Goal: Register for event/course

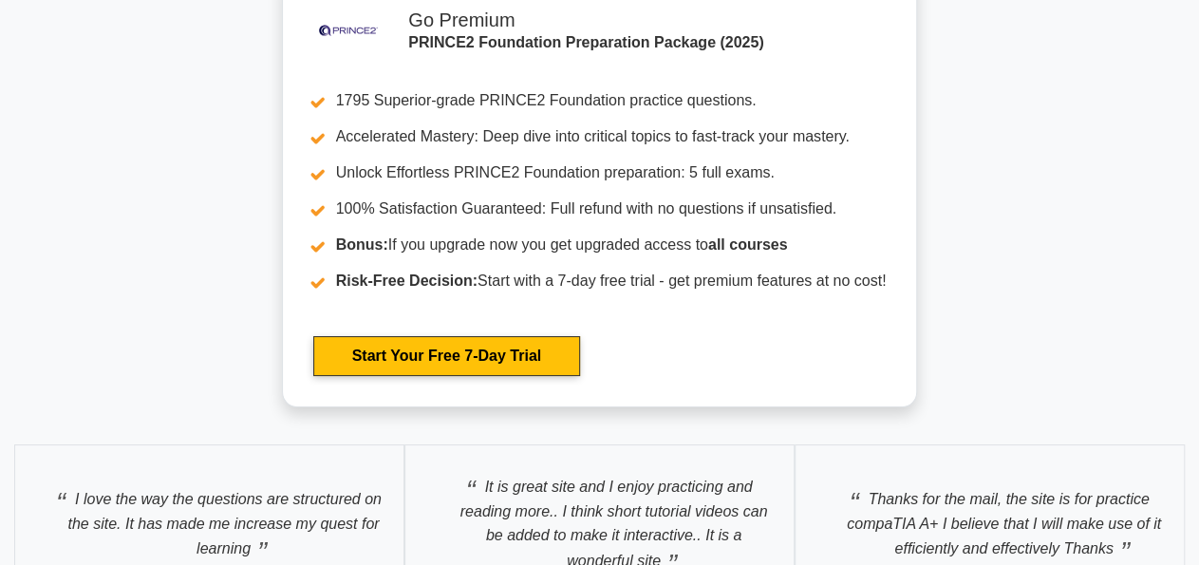
scroll to position [3505, 0]
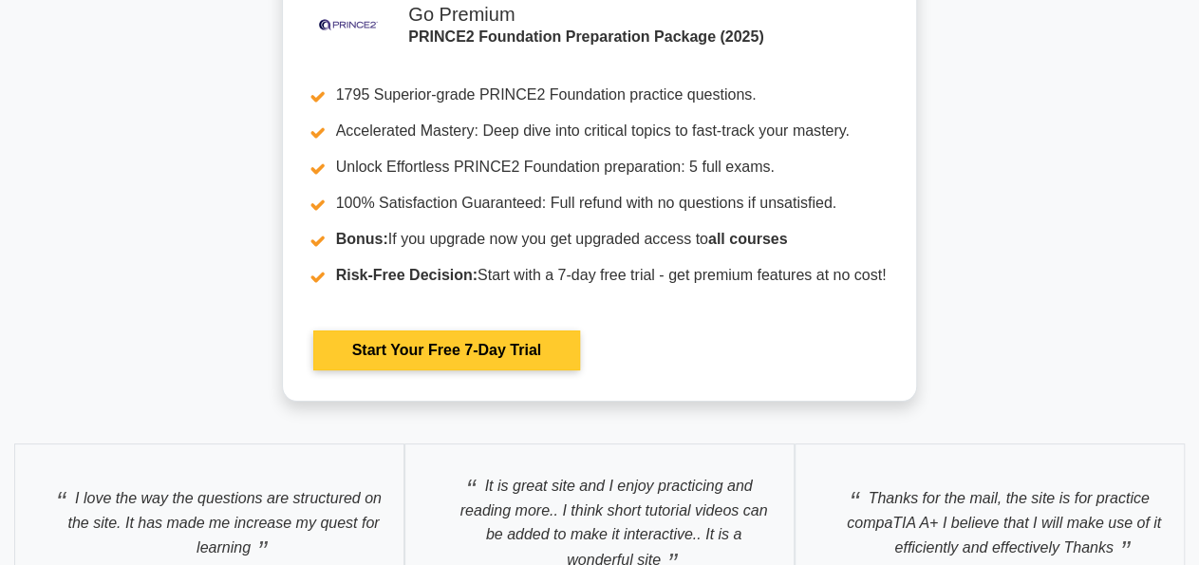
click at [450, 347] on link "Start Your Free 7-Day Trial" at bounding box center [446, 350] width 267 height 40
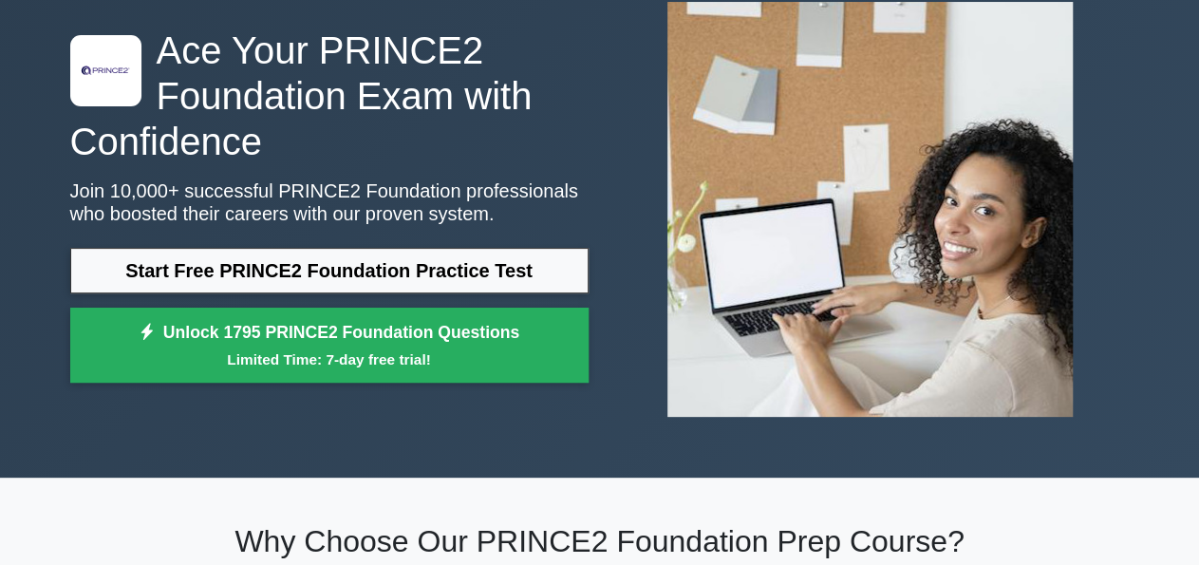
scroll to position [114, 0]
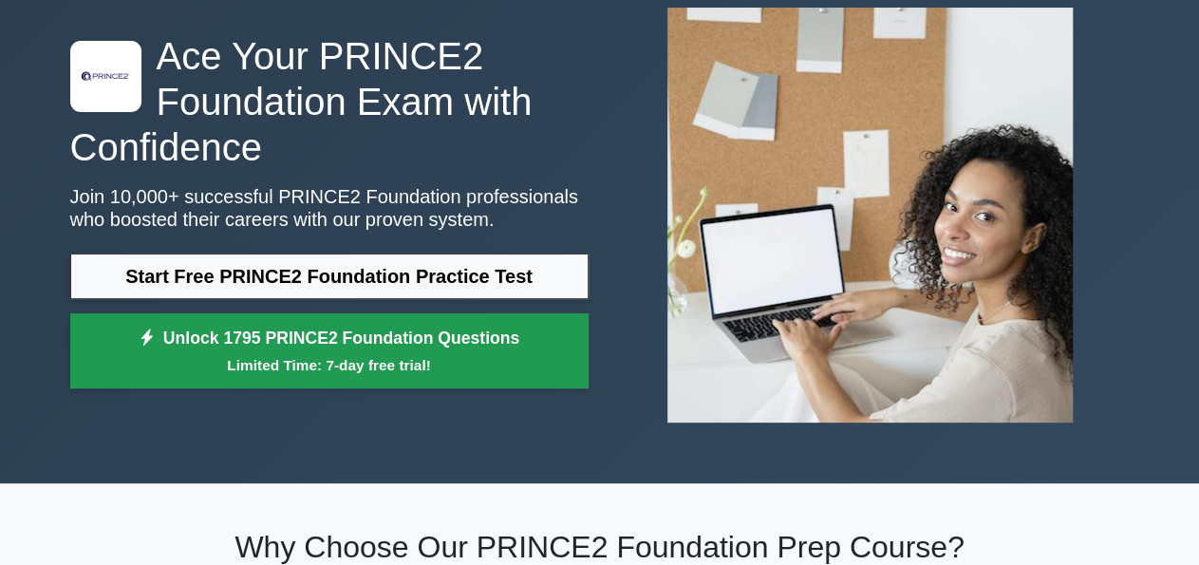
click at [418, 359] on small "Limited Time: 7-day free trial!" at bounding box center [329, 365] width 471 height 22
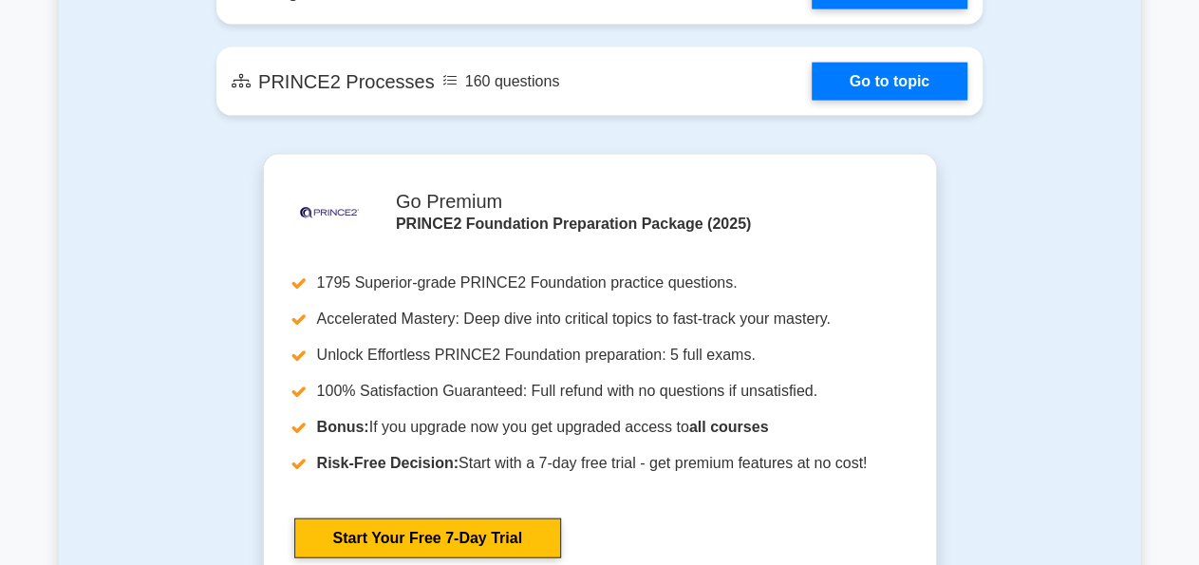
scroll to position [1967, 0]
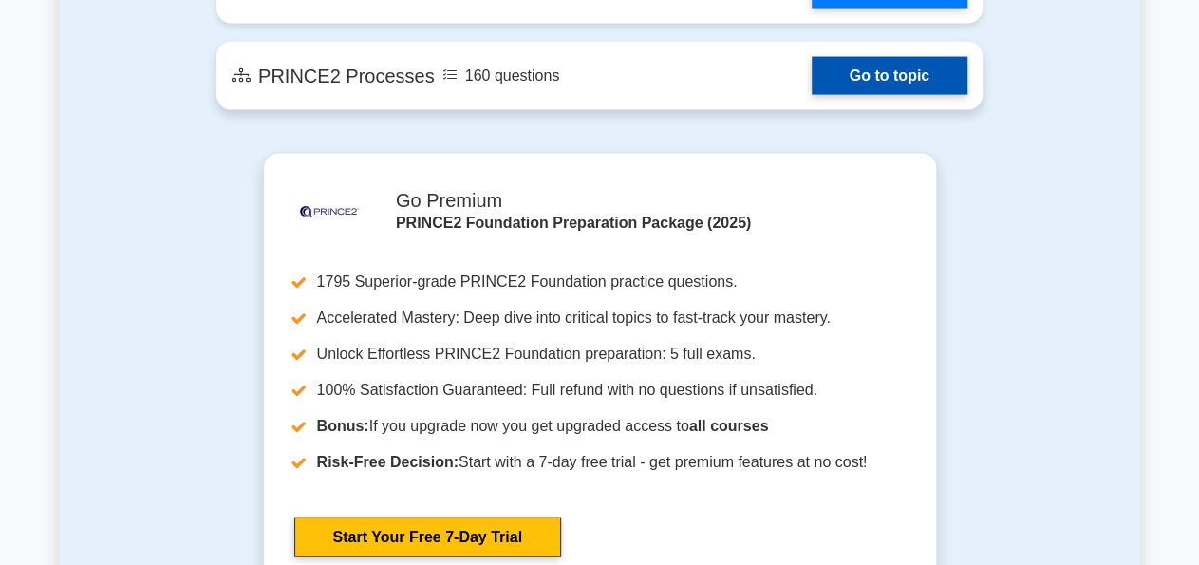
click at [874, 57] on link "Go to topic" at bounding box center [890, 76] width 156 height 38
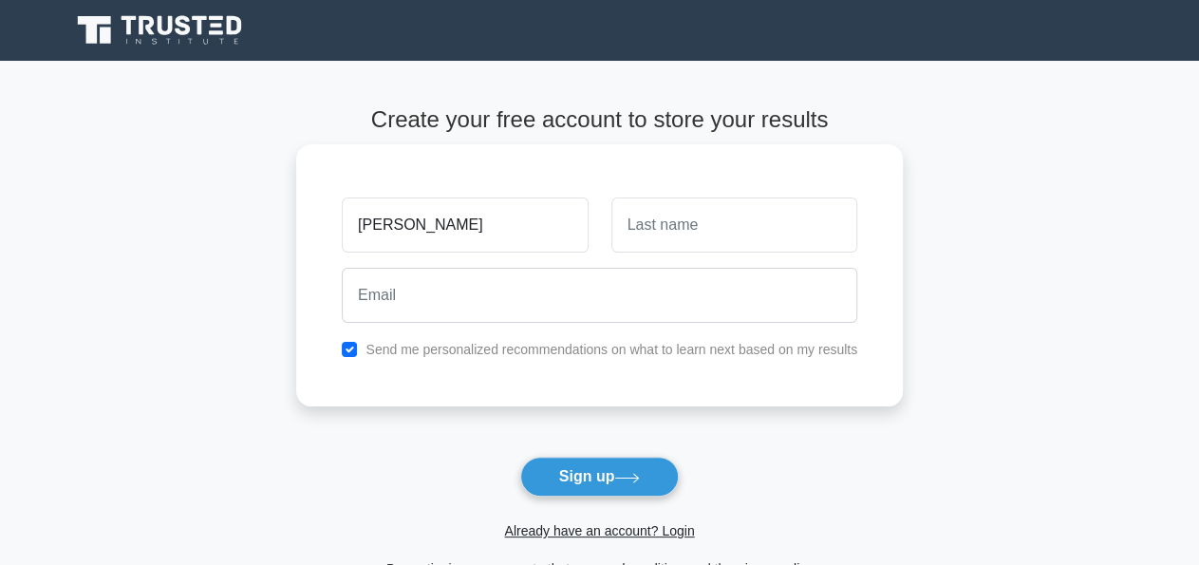
type input "[PERSON_NAME]"
type input "Doh"
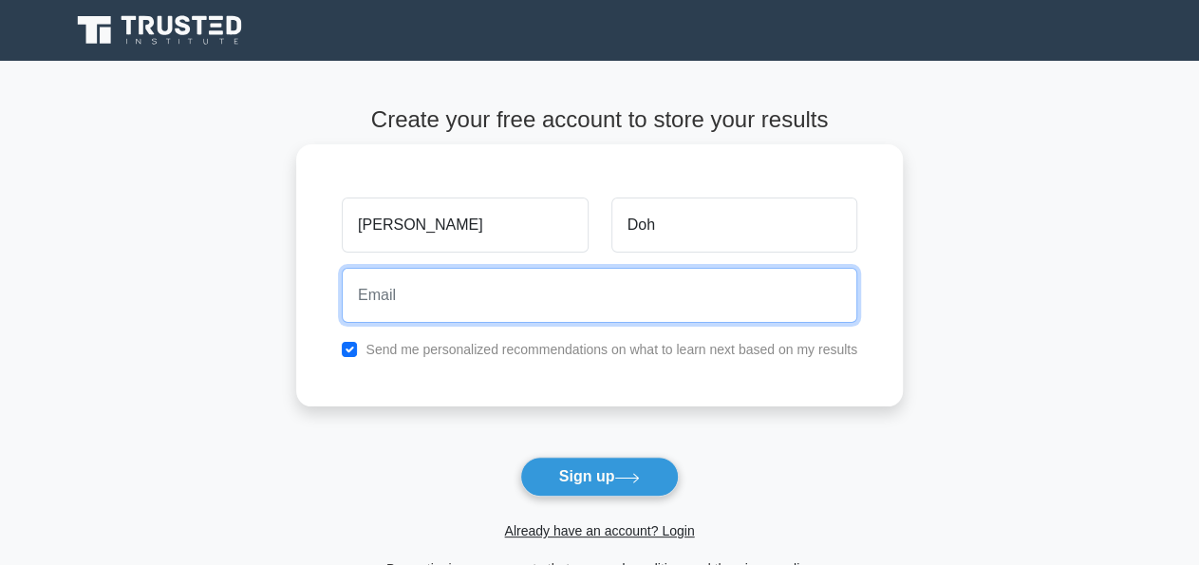
paste input "wahid20670@auslank.com"
type input "wahid20670@auslank.com"
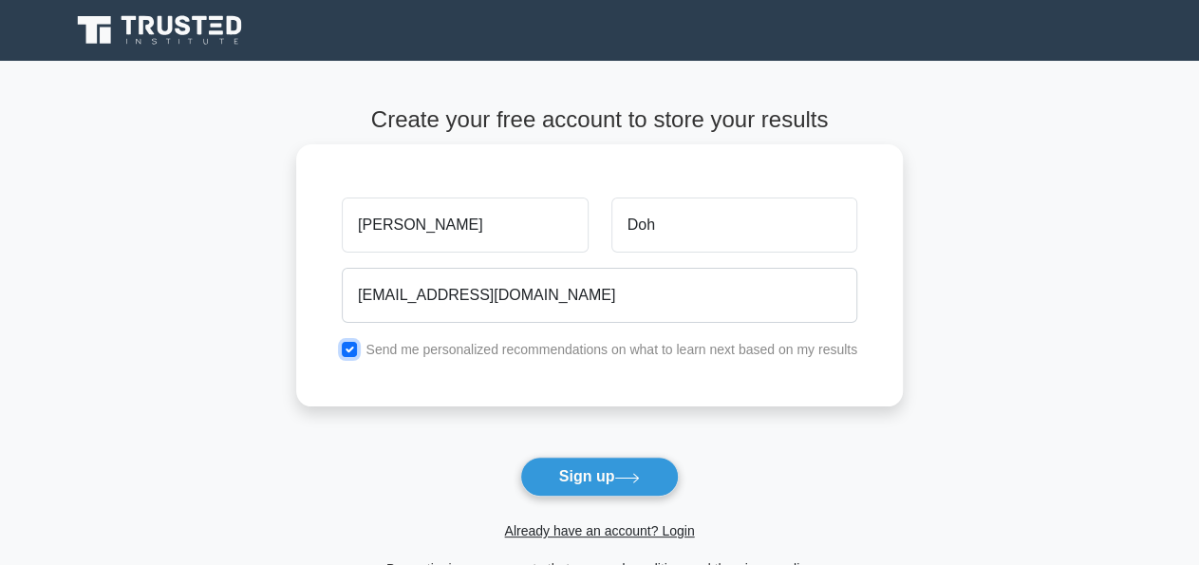
click at [348, 349] on input "checkbox" at bounding box center [349, 349] width 15 height 15
checkbox input "false"
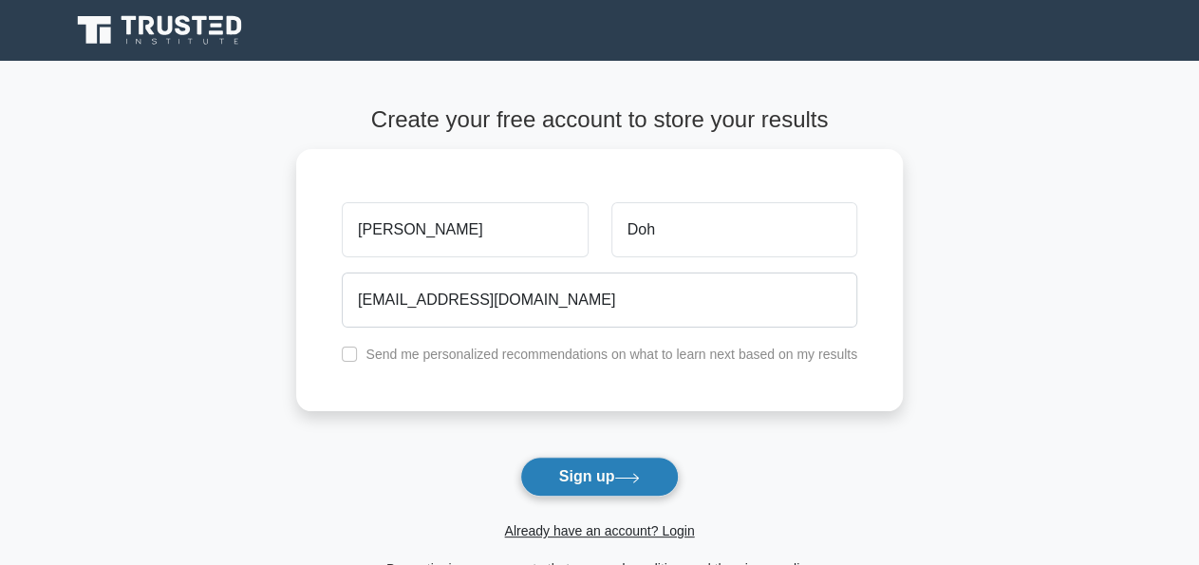
click at [584, 461] on button "Sign up" at bounding box center [599, 477] width 159 height 40
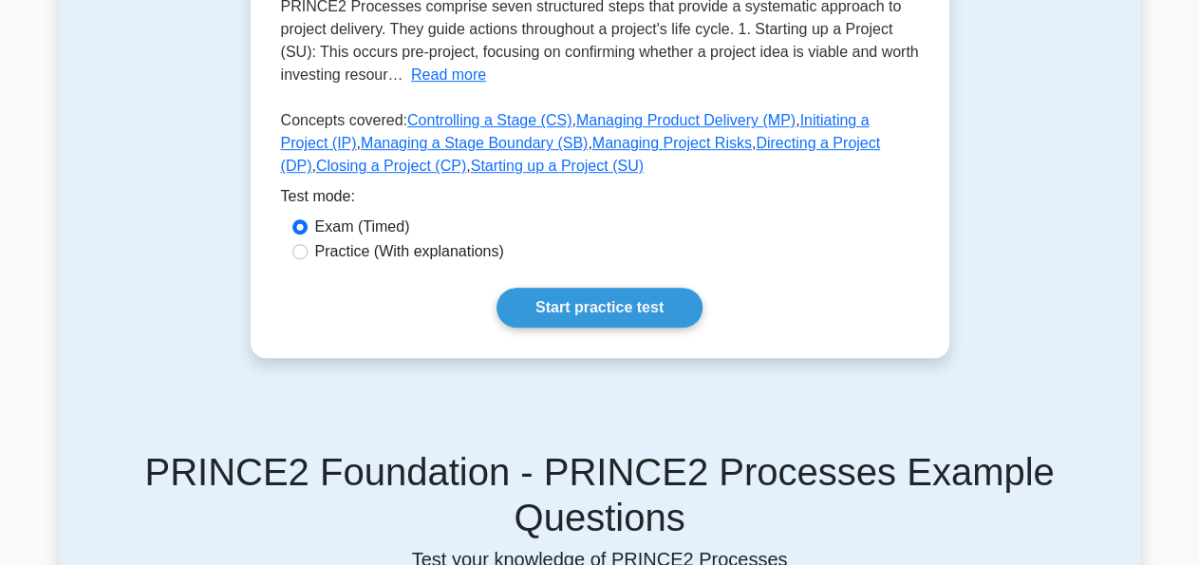
scroll to position [477, 0]
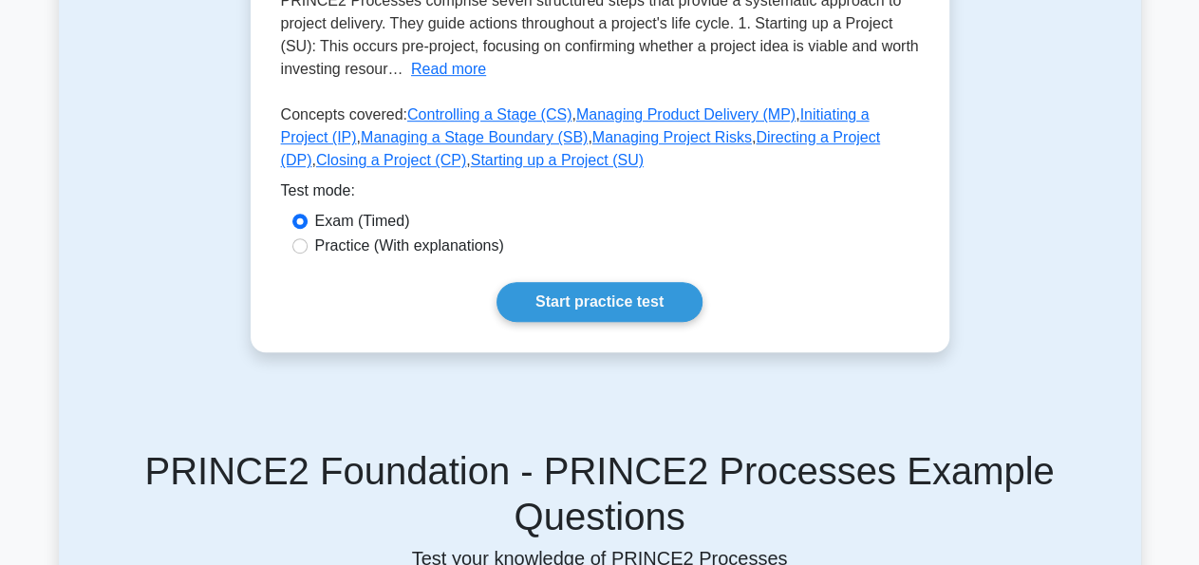
click at [434, 254] on label "Practice (With explanations)" at bounding box center [409, 245] width 189 height 23
click at [308, 253] on input "Practice (With explanations)" at bounding box center [299, 245] width 15 height 15
radio input "true"
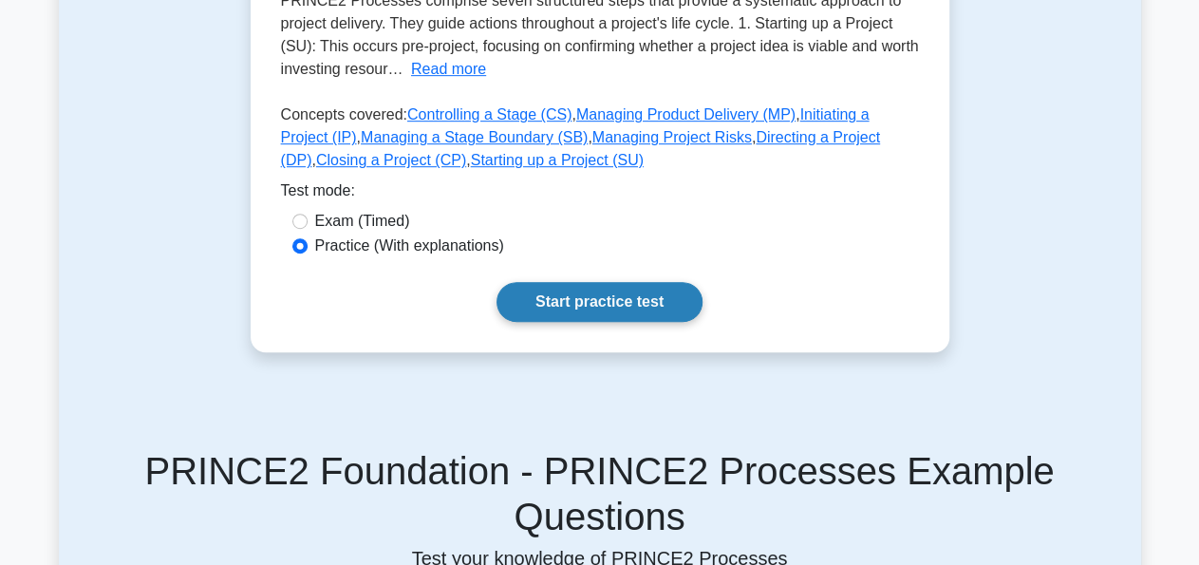
click at [630, 312] on link "Start practice test" at bounding box center [600, 302] width 206 height 40
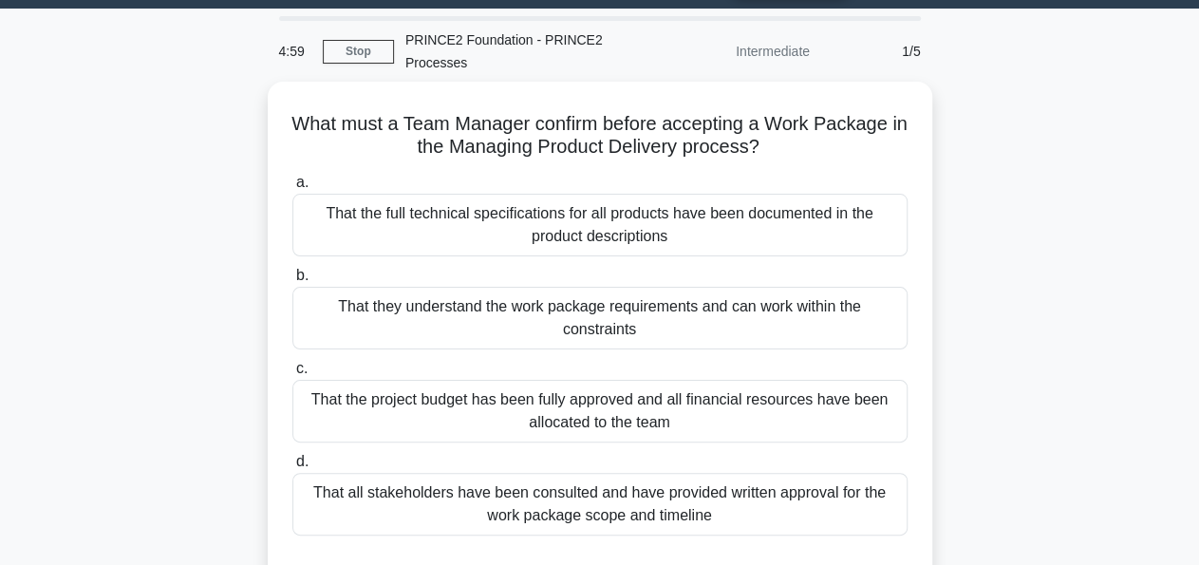
scroll to position [53, 0]
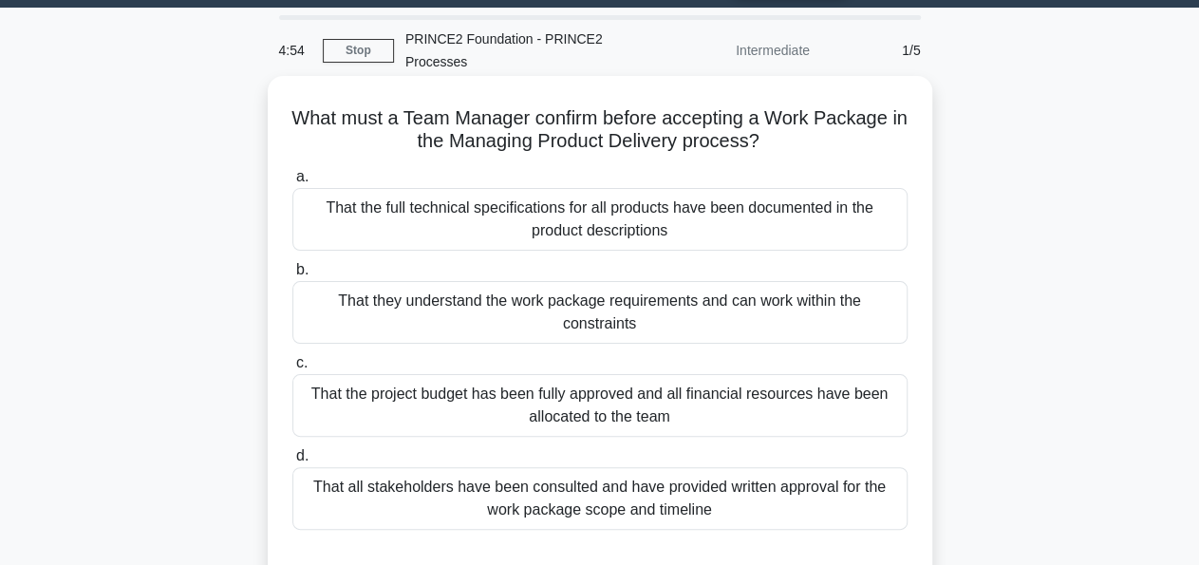
click at [485, 220] on div "That the full technical specifications for all products have been documented in…" at bounding box center [599, 219] width 615 height 63
click at [292, 183] on input "a. That the full technical specifications for all products have been documented…" at bounding box center [292, 177] width 0 height 12
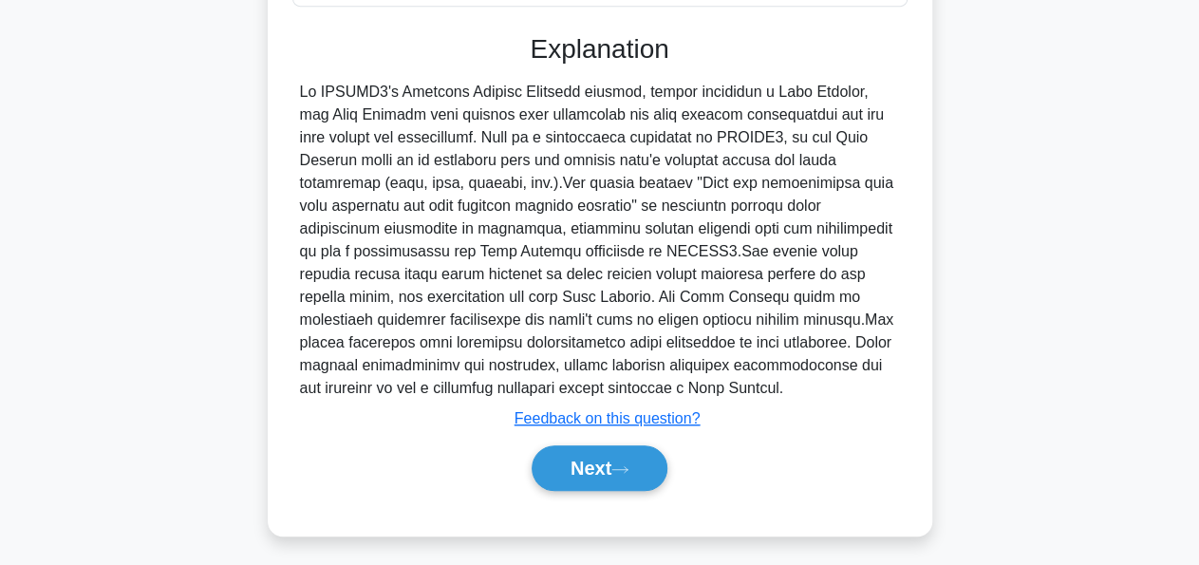
scroll to position [0, 0]
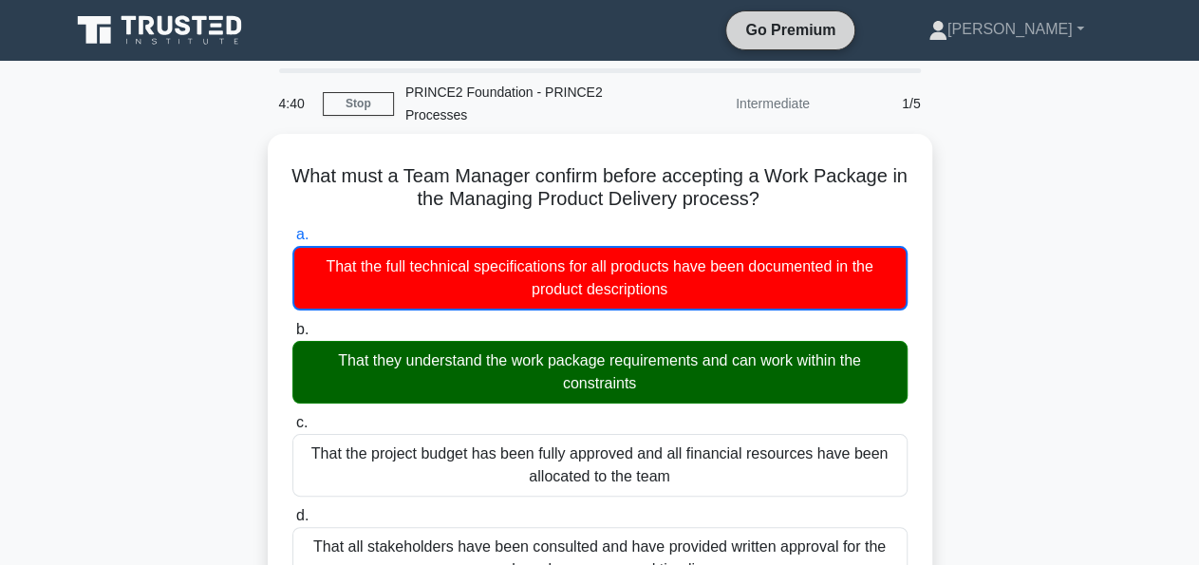
click at [844, 23] on link "Go Premium" at bounding box center [790, 30] width 113 height 24
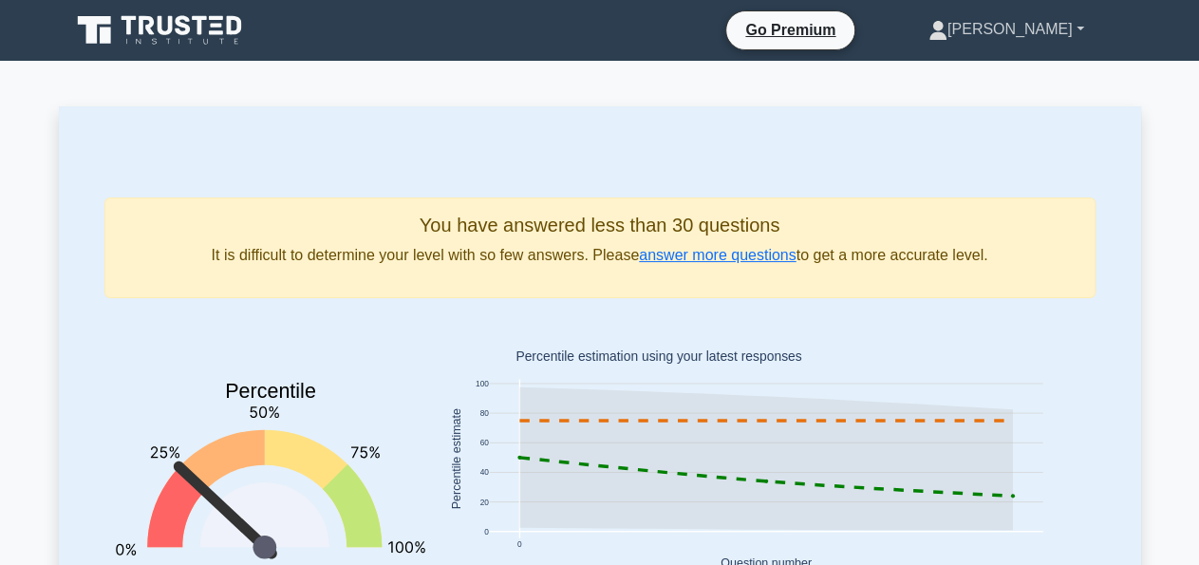
click at [1061, 45] on link "[PERSON_NAME]" at bounding box center [1006, 29] width 247 height 38
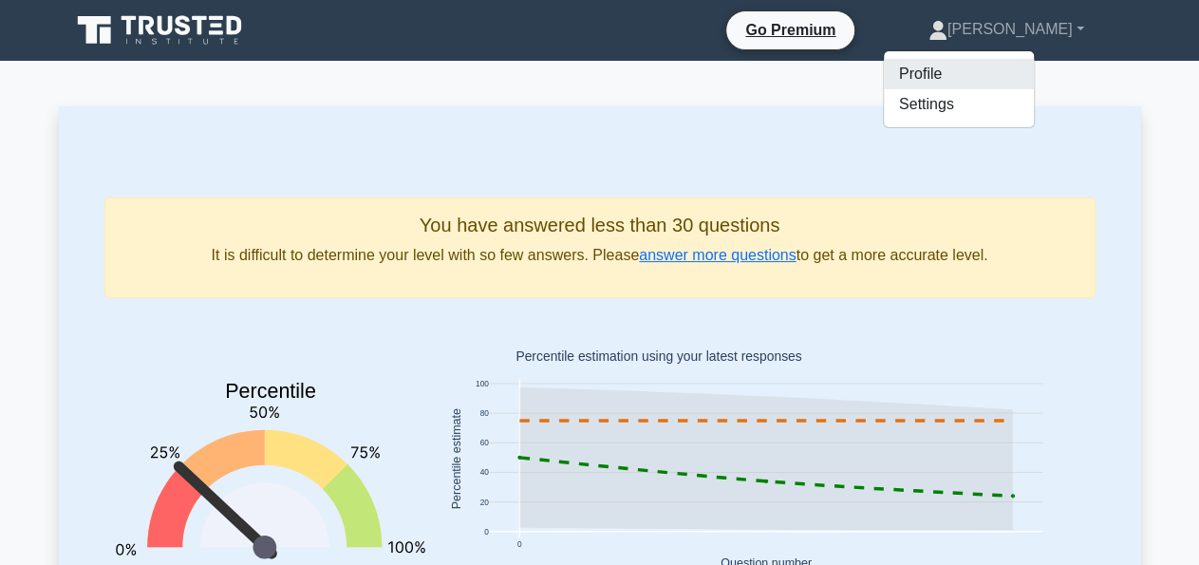
click at [1029, 86] on link "Profile" at bounding box center [959, 74] width 150 height 30
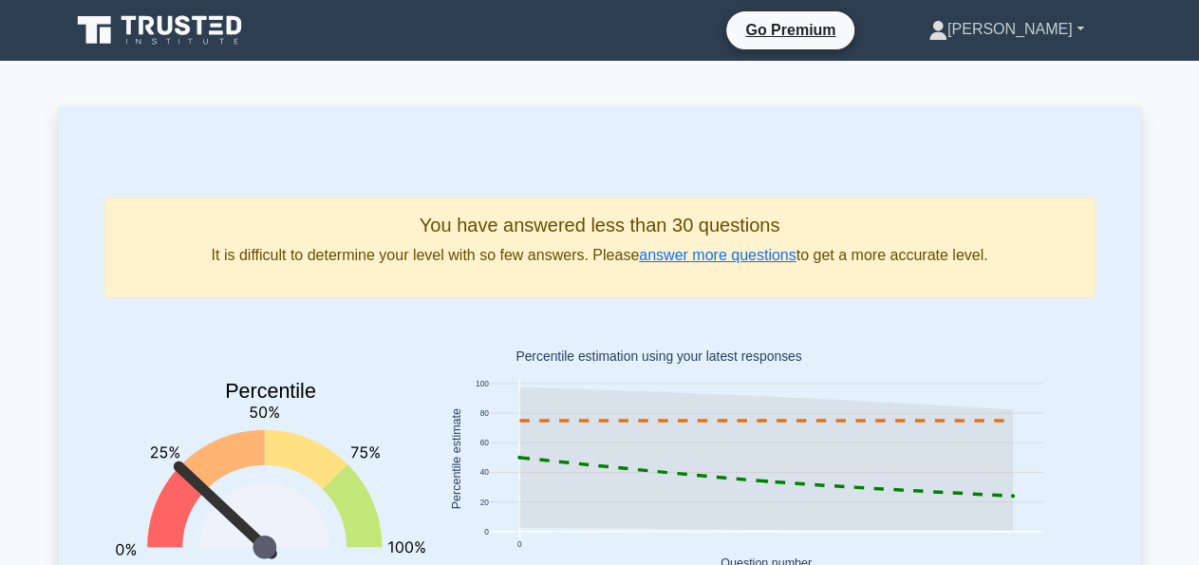
click at [1054, 19] on link "[PERSON_NAME]" at bounding box center [1006, 29] width 247 height 38
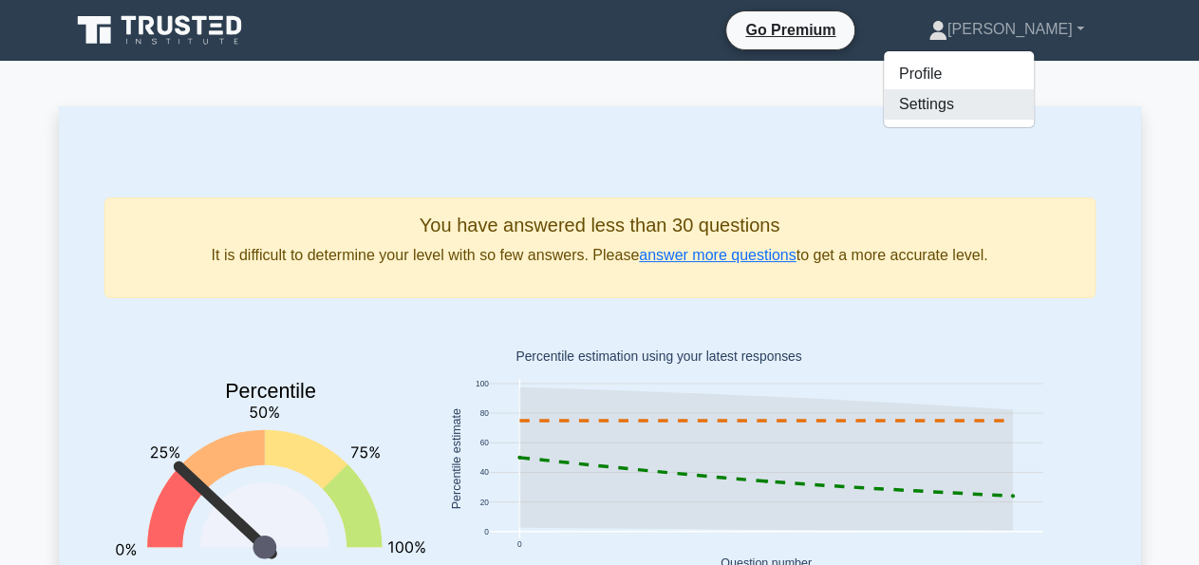
click at [1034, 111] on link "Settings" at bounding box center [959, 104] width 150 height 30
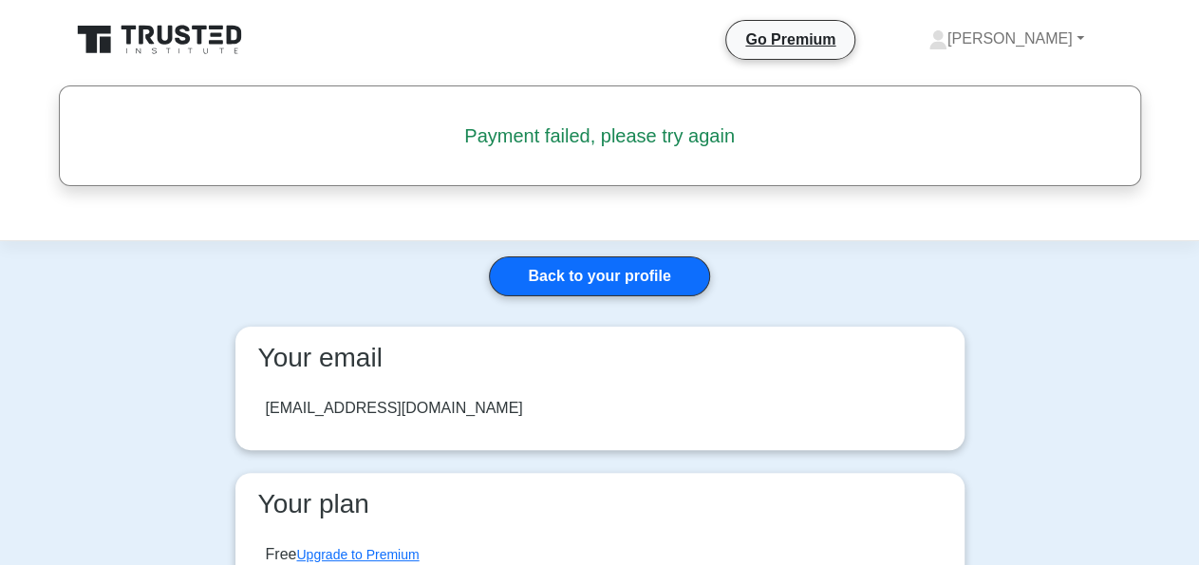
click at [626, 138] on h5 "Payment failed, please try again" at bounding box center [600, 135] width 997 height 23
click at [1070, 32] on link "[PERSON_NAME]" at bounding box center [1006, 39] width 247 height 38
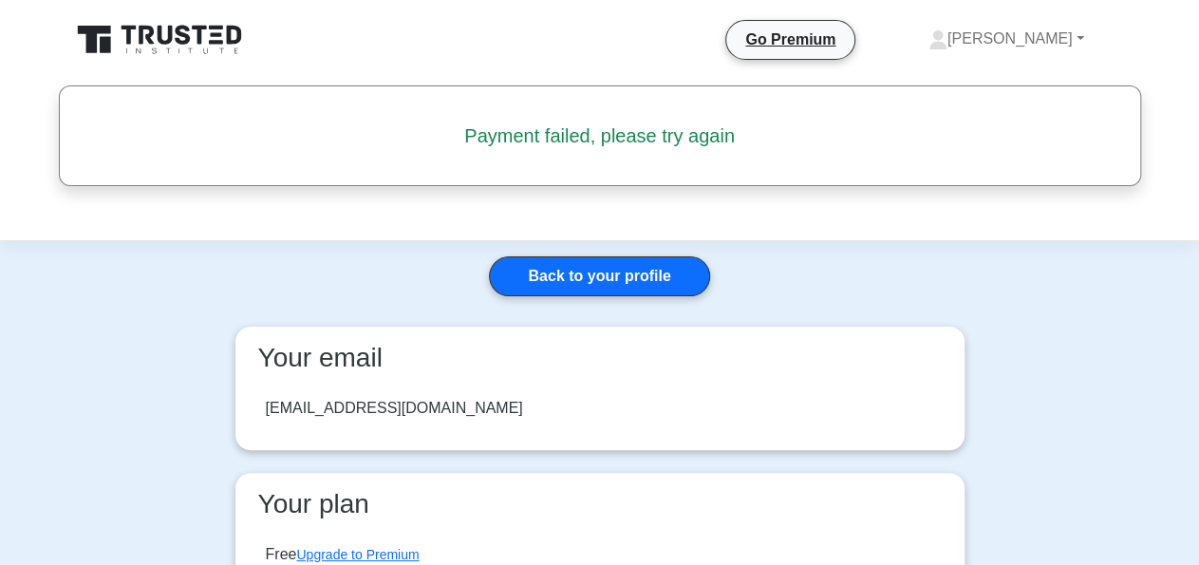
click at [194, 28] on icon at bounding box center [200, 35] width 15 height 19
